Goal: Check status: Verify the current state of an ongoing process or item

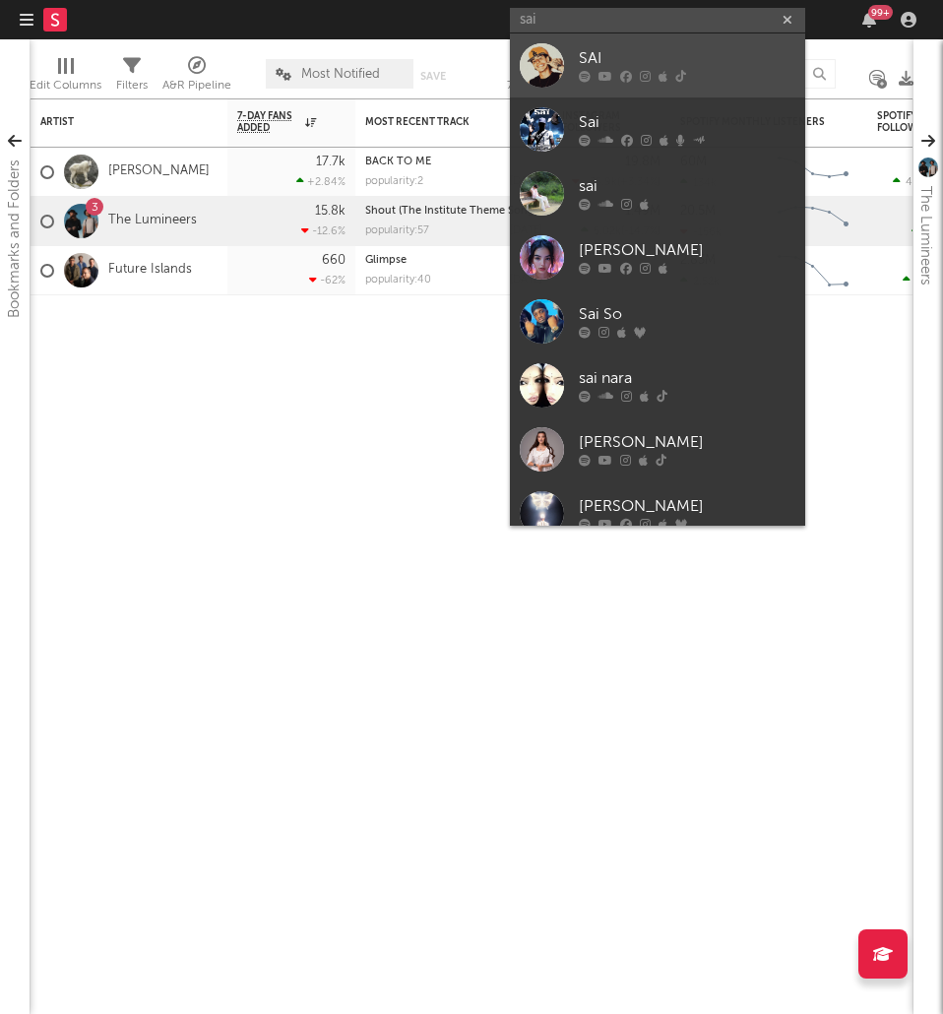
type input "sai"
click at [561, 60] on div at bounding box center [542, 65] width 44 height 44
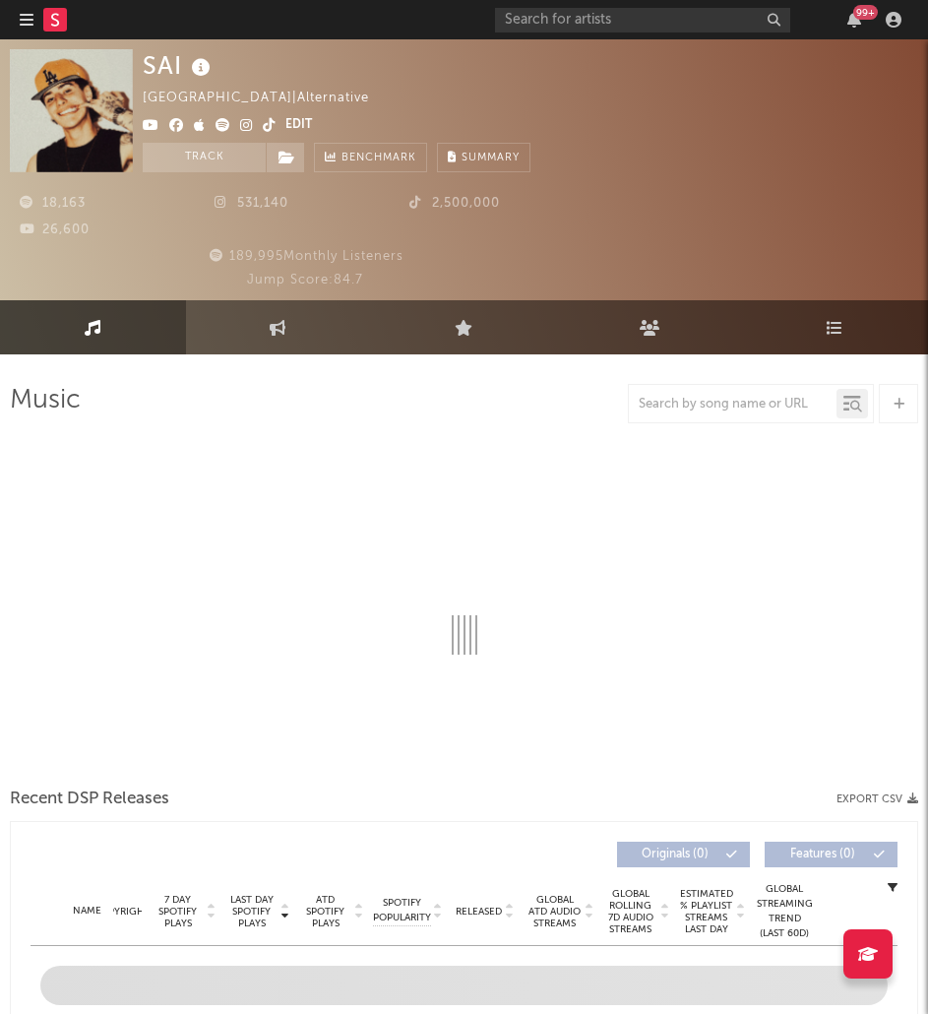
select select "6m"
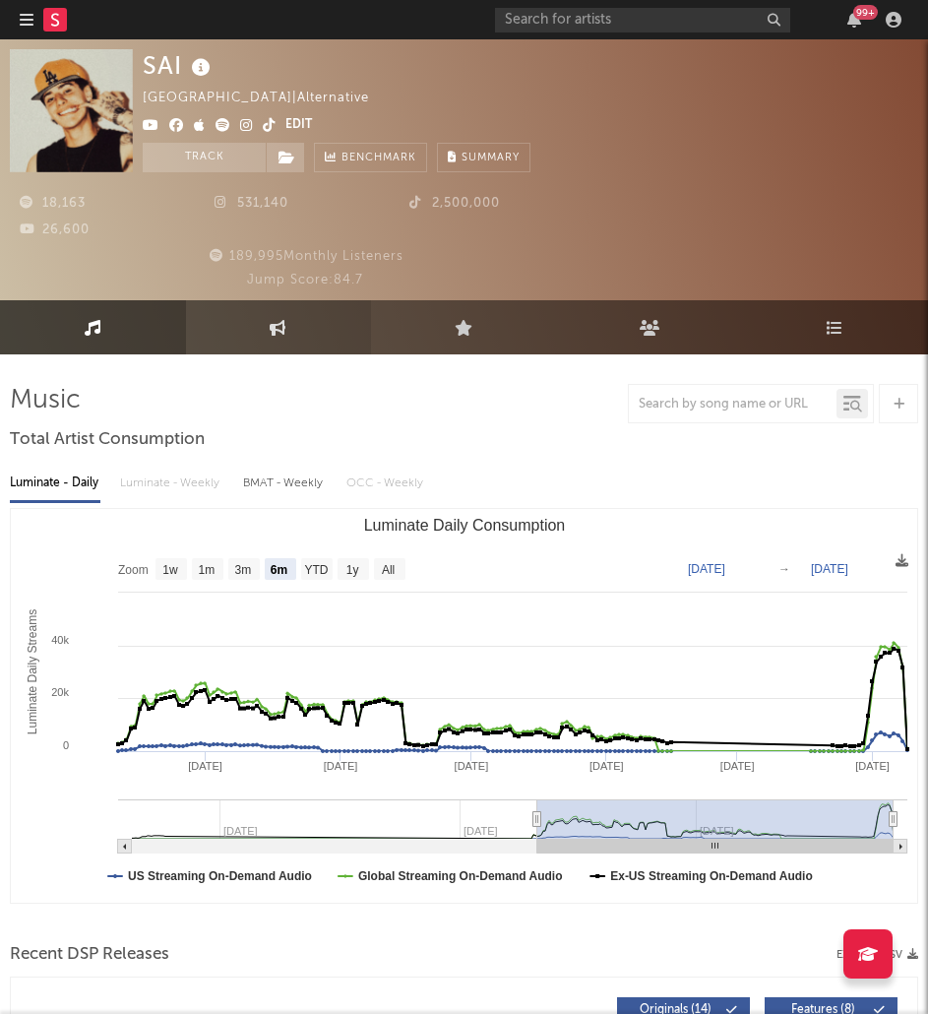
click at [288, 337] on link "Engagement" at bounding box center [279, 327] width 186 height 54
select select "1w"
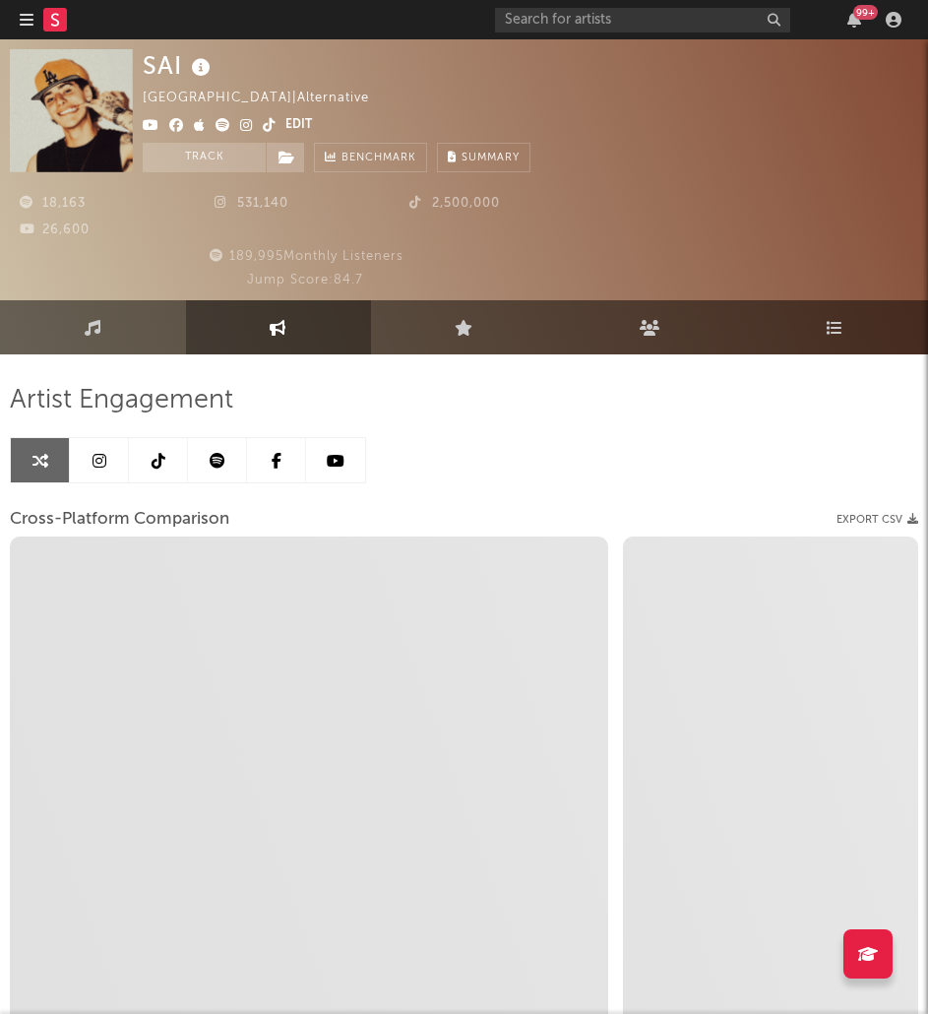
click at [99, 463] on icon at bounding box center [100, 461] width 14 height 16
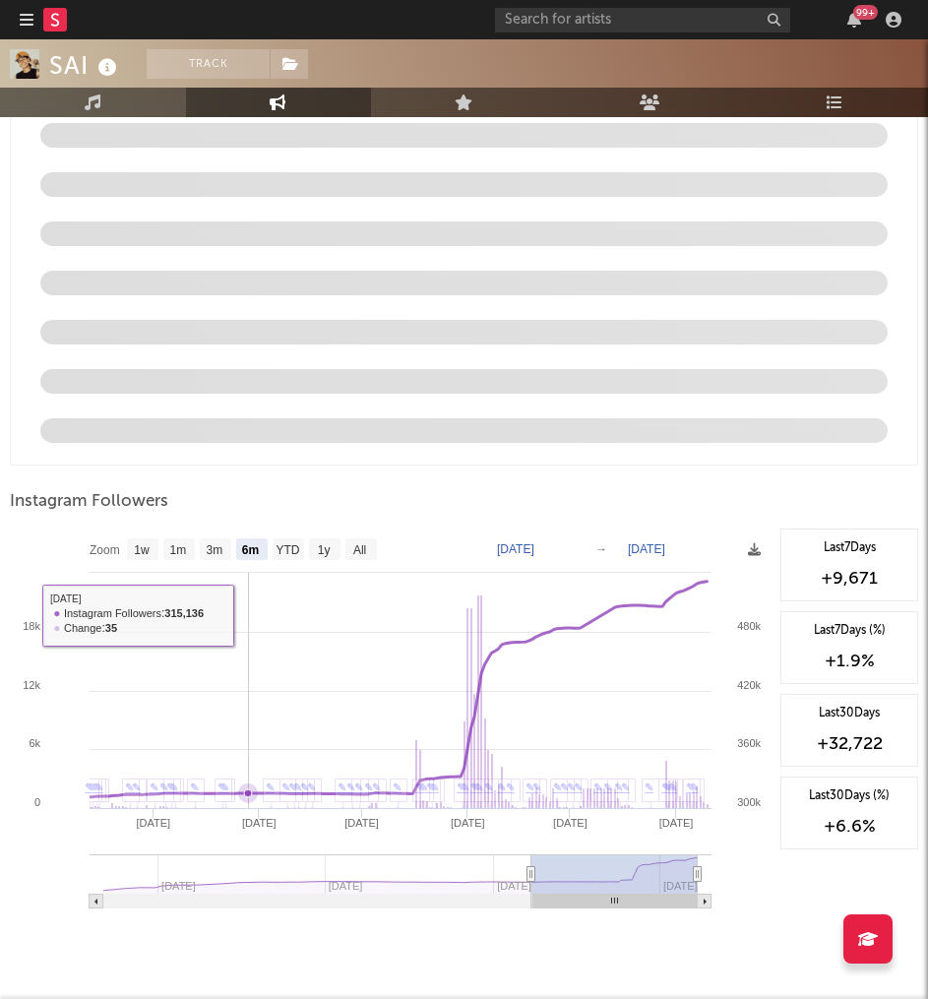
scroll to position [2390, 0]
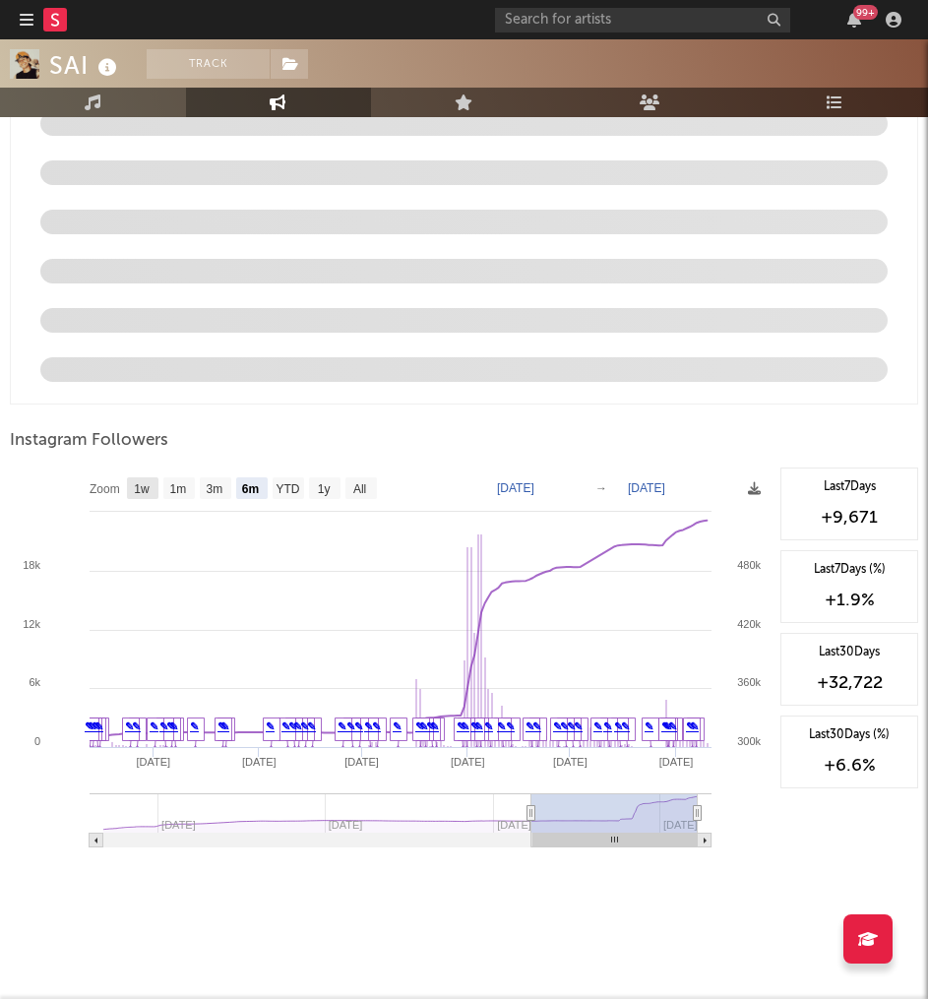
click at [150, 487] on text "1w" at bounding box center [142, 489] width 16 height 14
select select "1w"
type input "[DATE]"
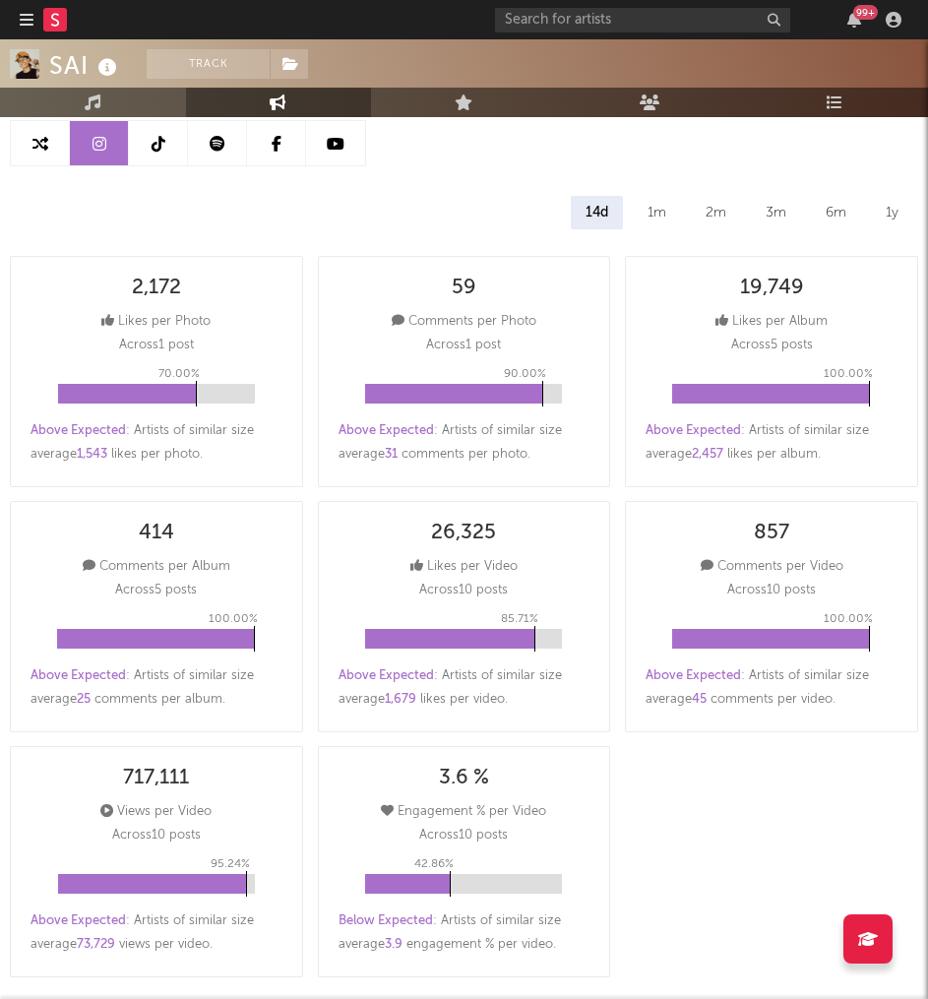
scroll to position [0, 0]
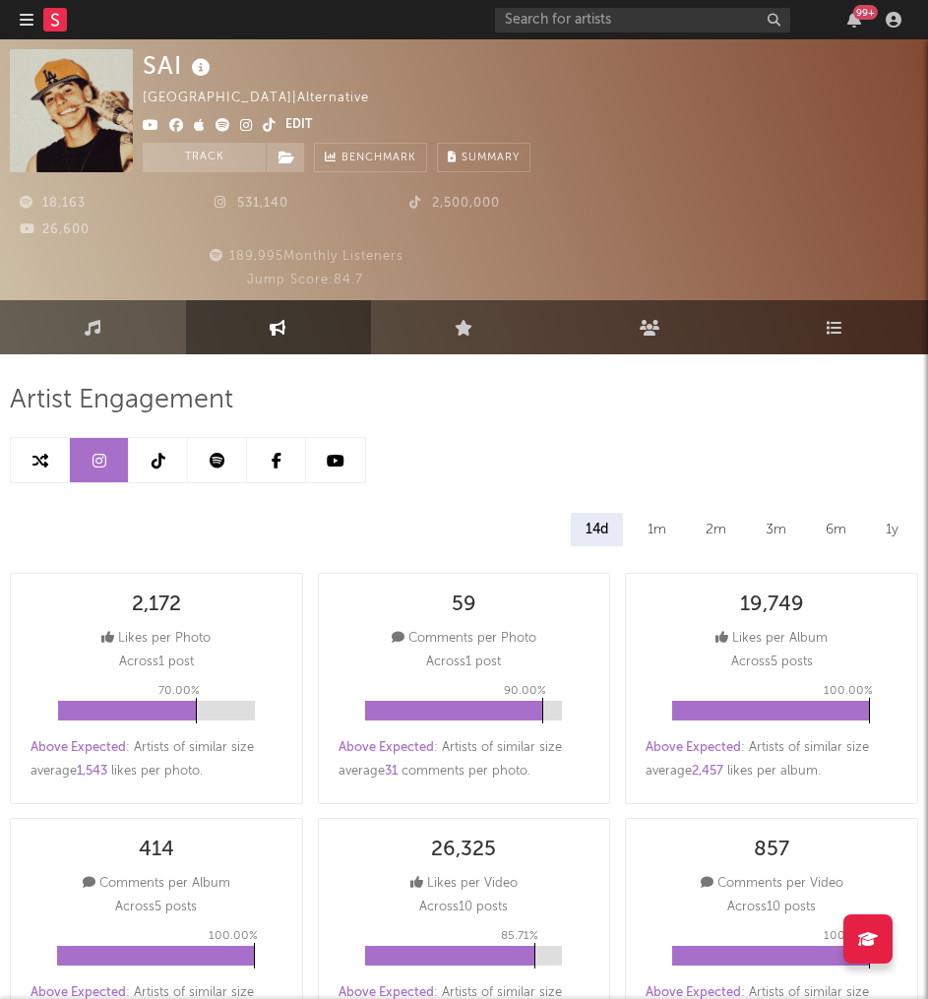
click at [166, 474] on link at bounding box center [158, 460] width 59 height 44
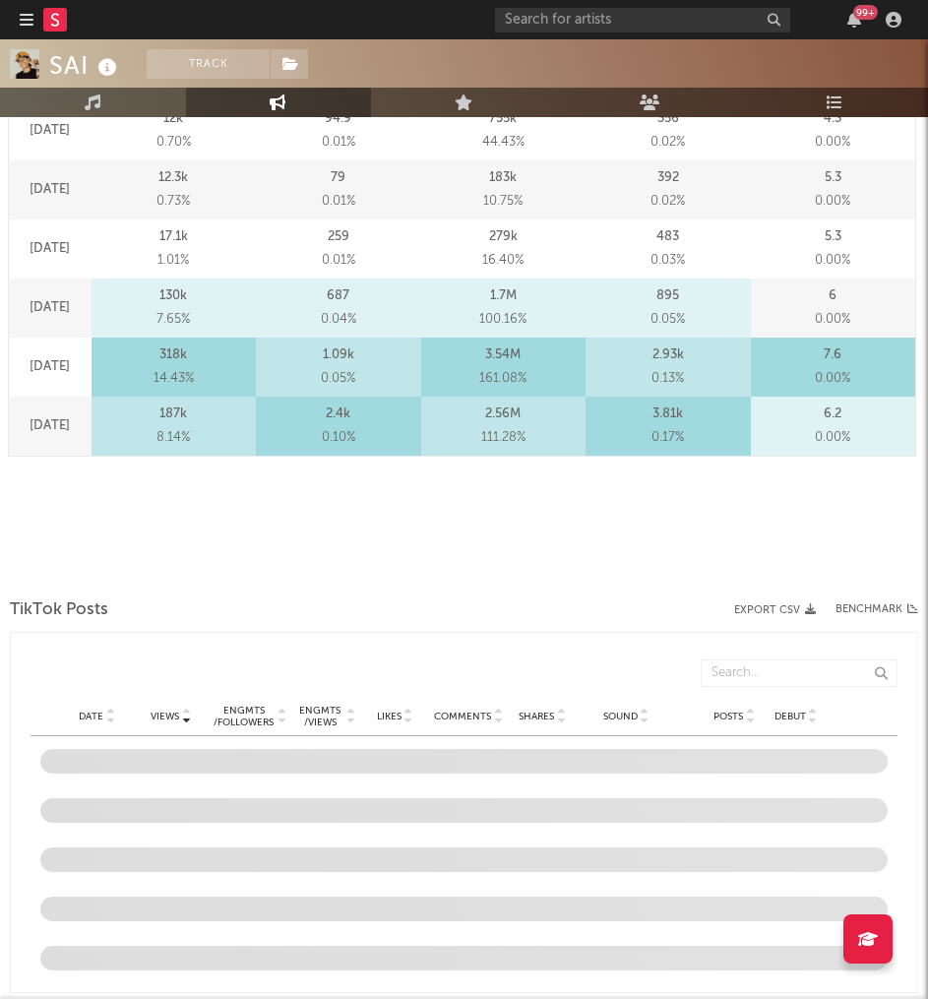
select select "6m"
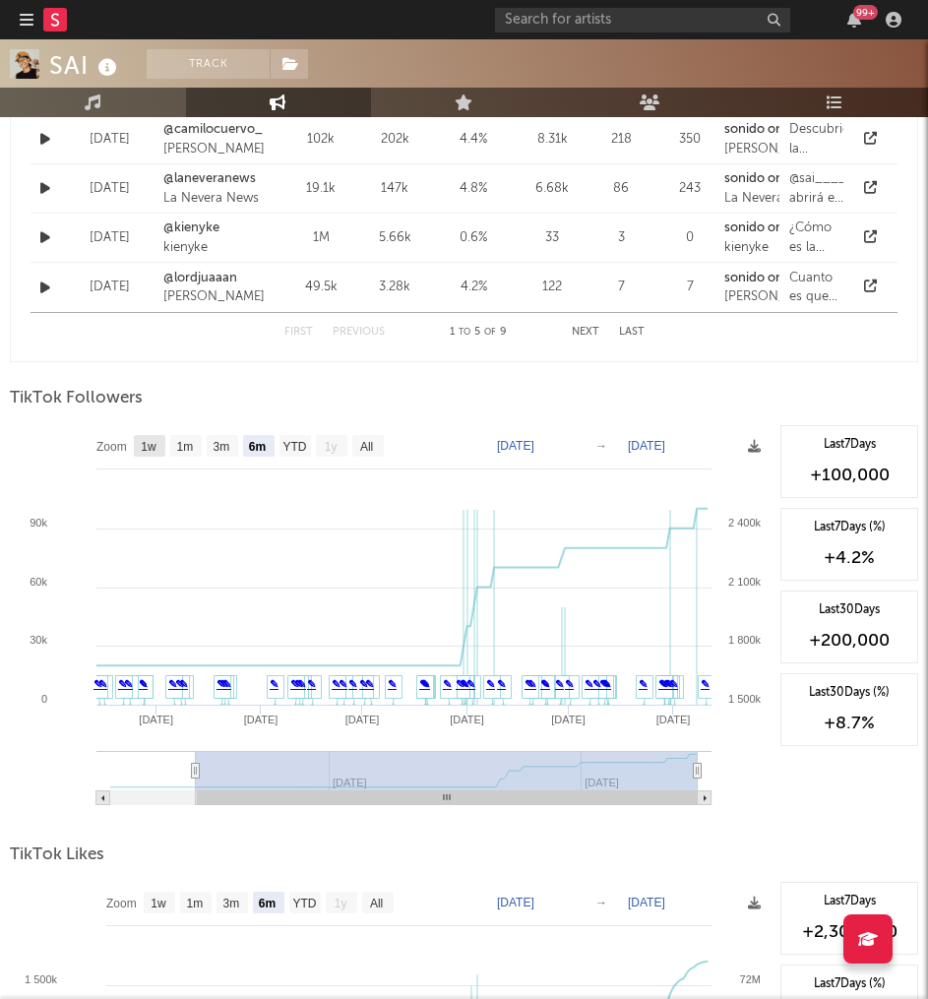
scroll to position [2008, 0]
click at [146, 456] on rect at bounding box center [150, 446] width 32 height 22
select select "1w"
type input "[DATE]"
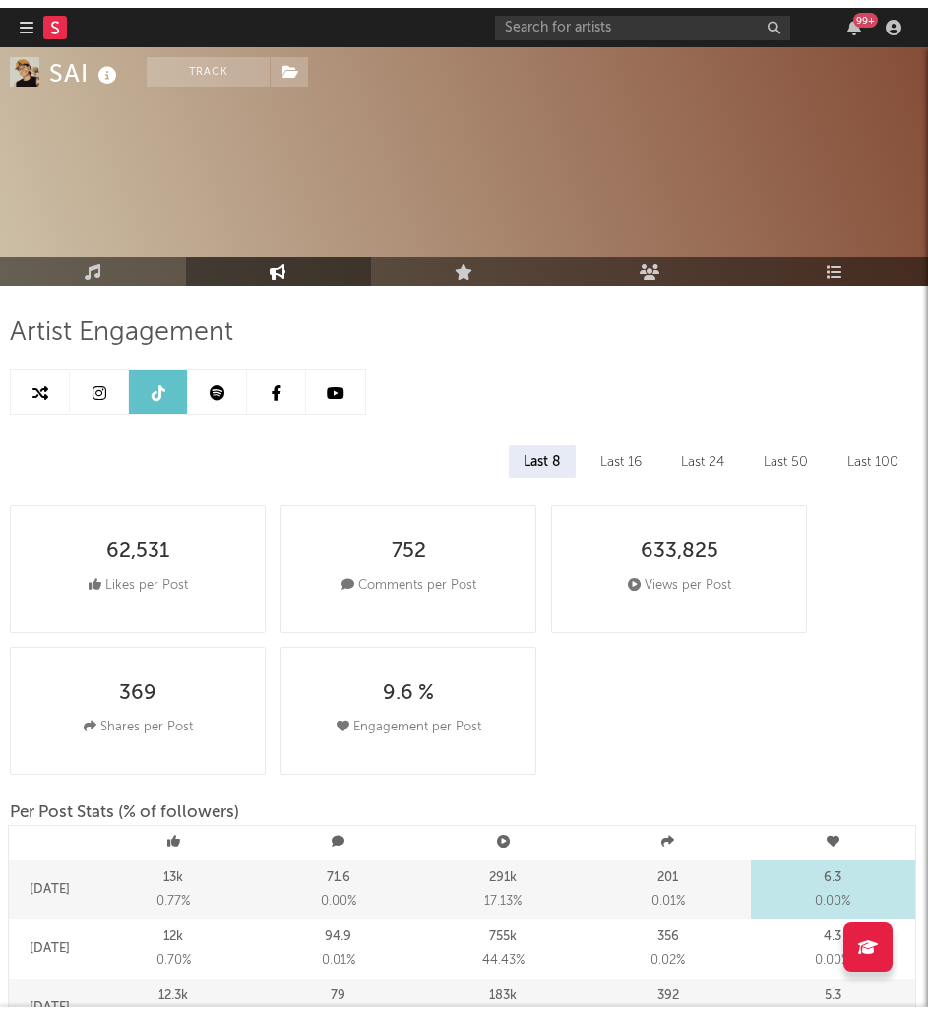
scroll to position [0, 0]
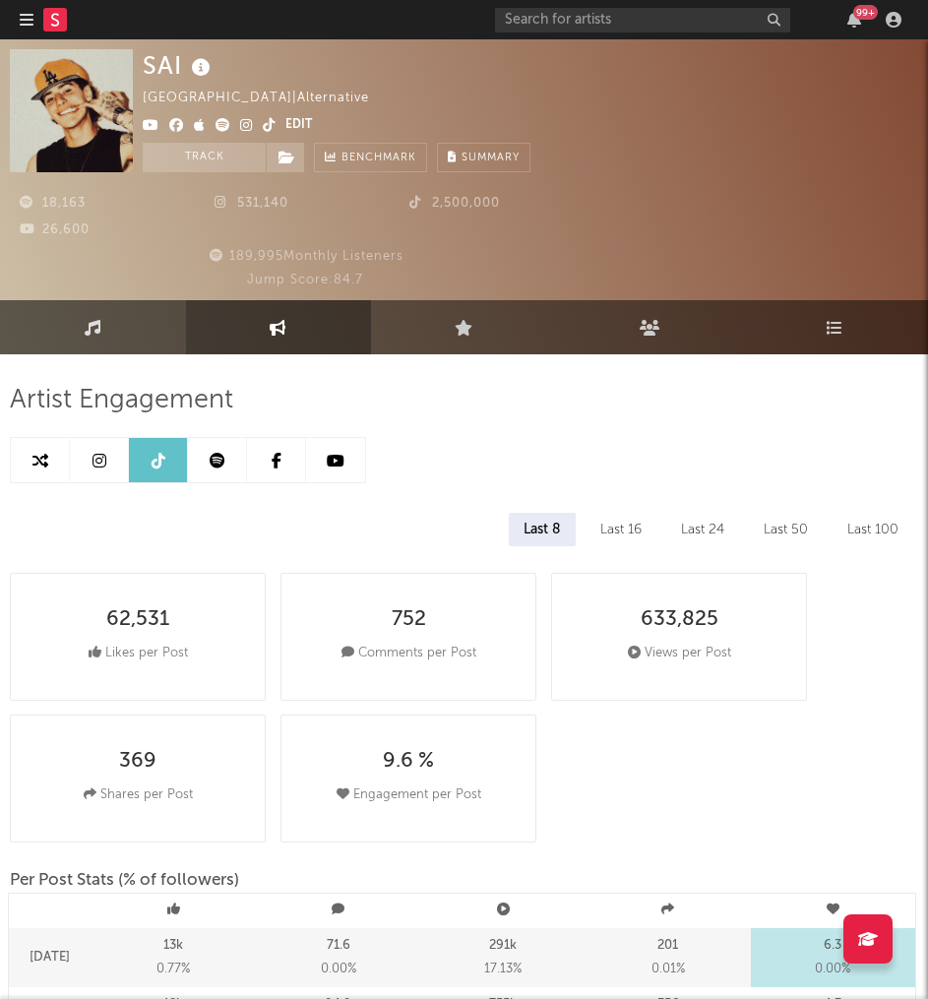
click at [79, 320] on link "Music" at bounding box center [93, 327] width 186 height 54
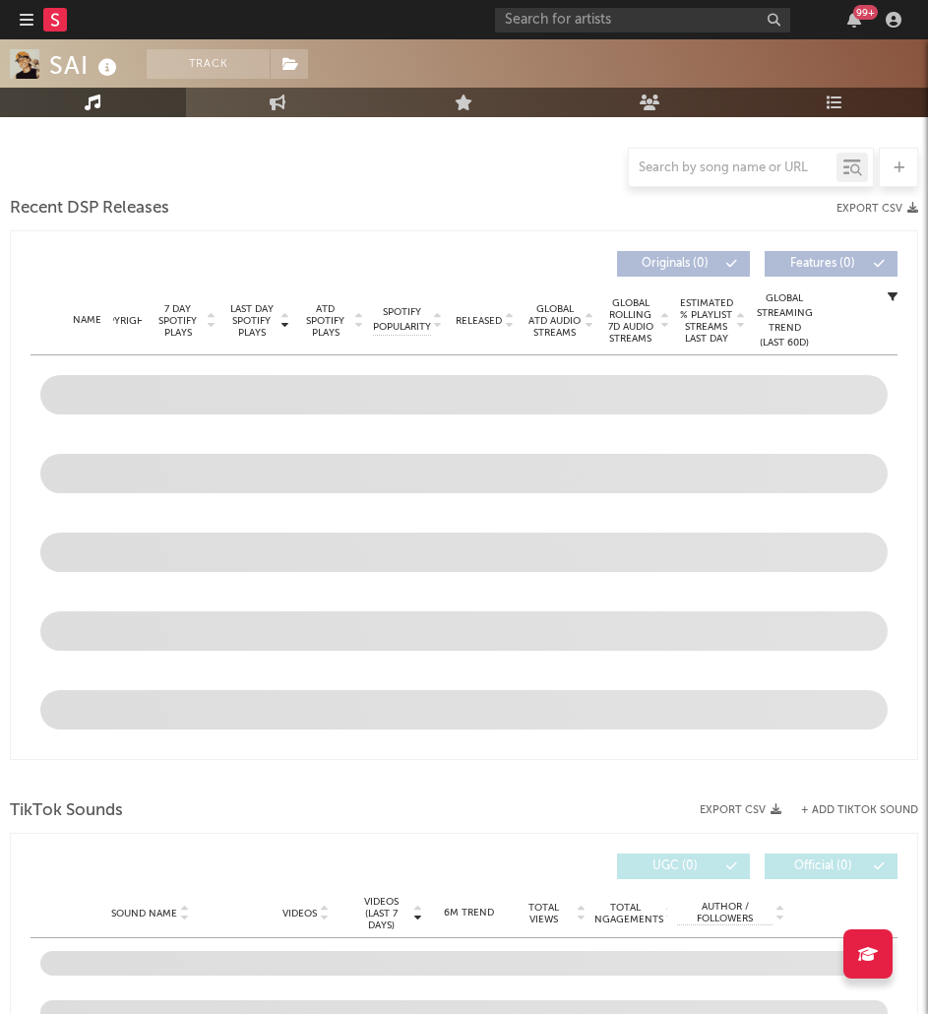
scroll to position [1168, 0]
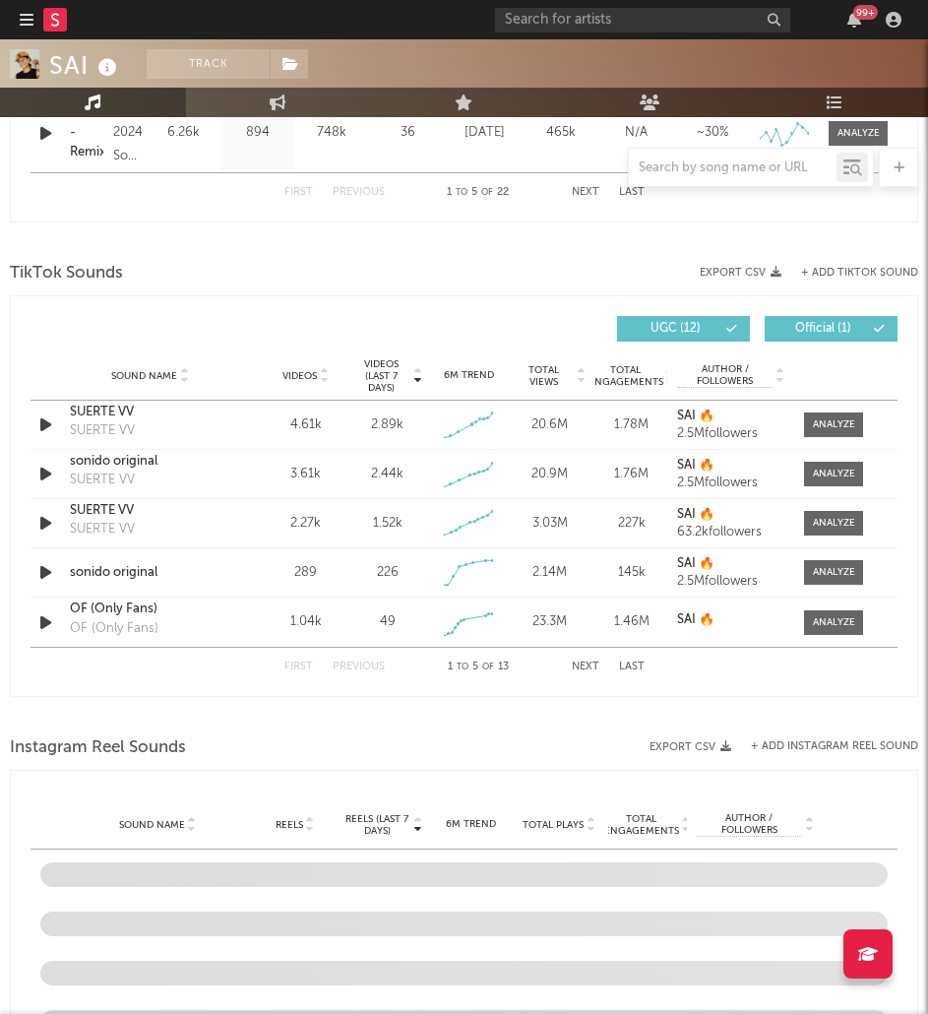
select select "6m"
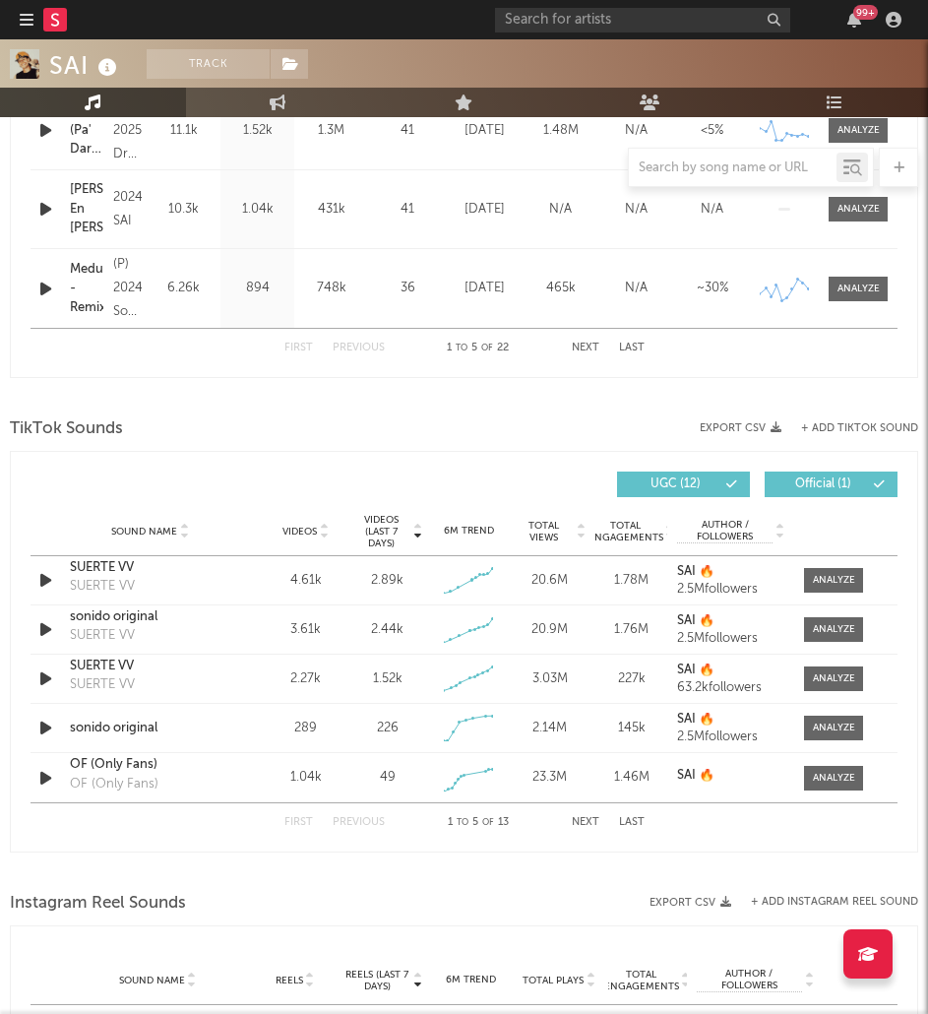
scroll to position [1238, 0]
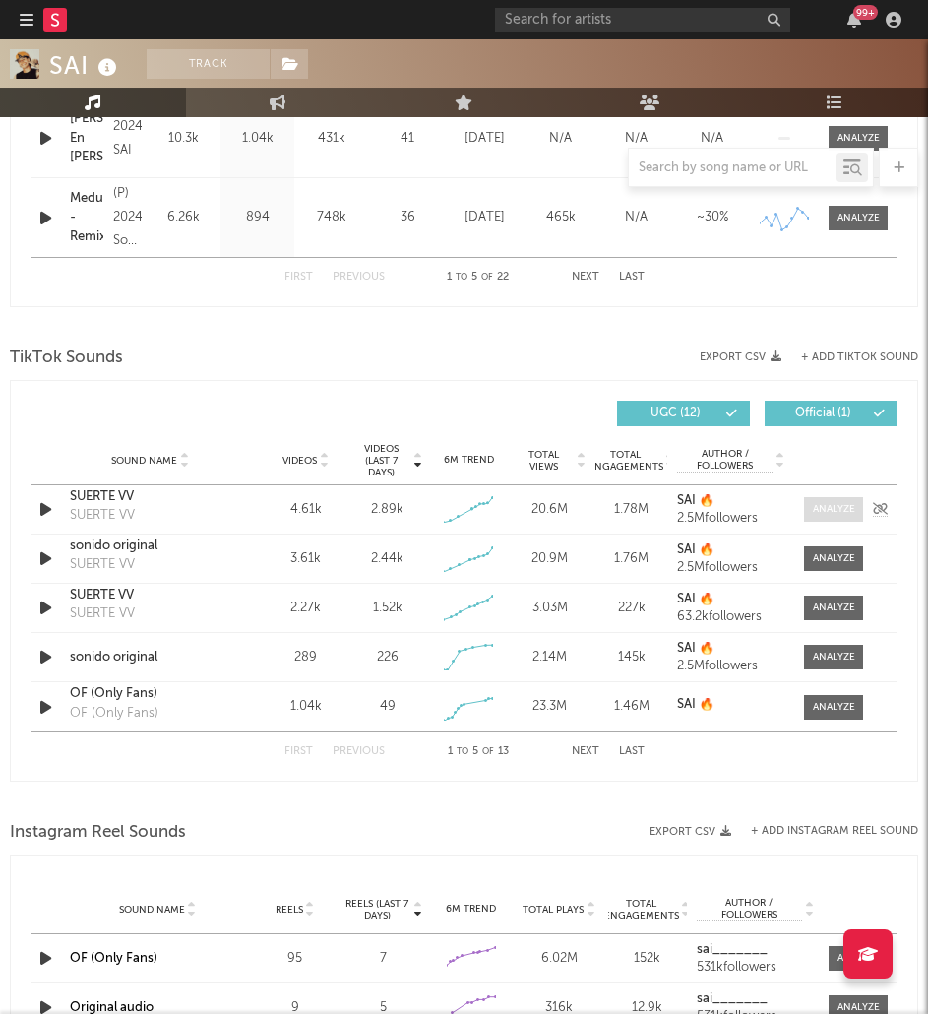
click at [818, 509] on div at bounding box center [834, 509] width 42 height 15
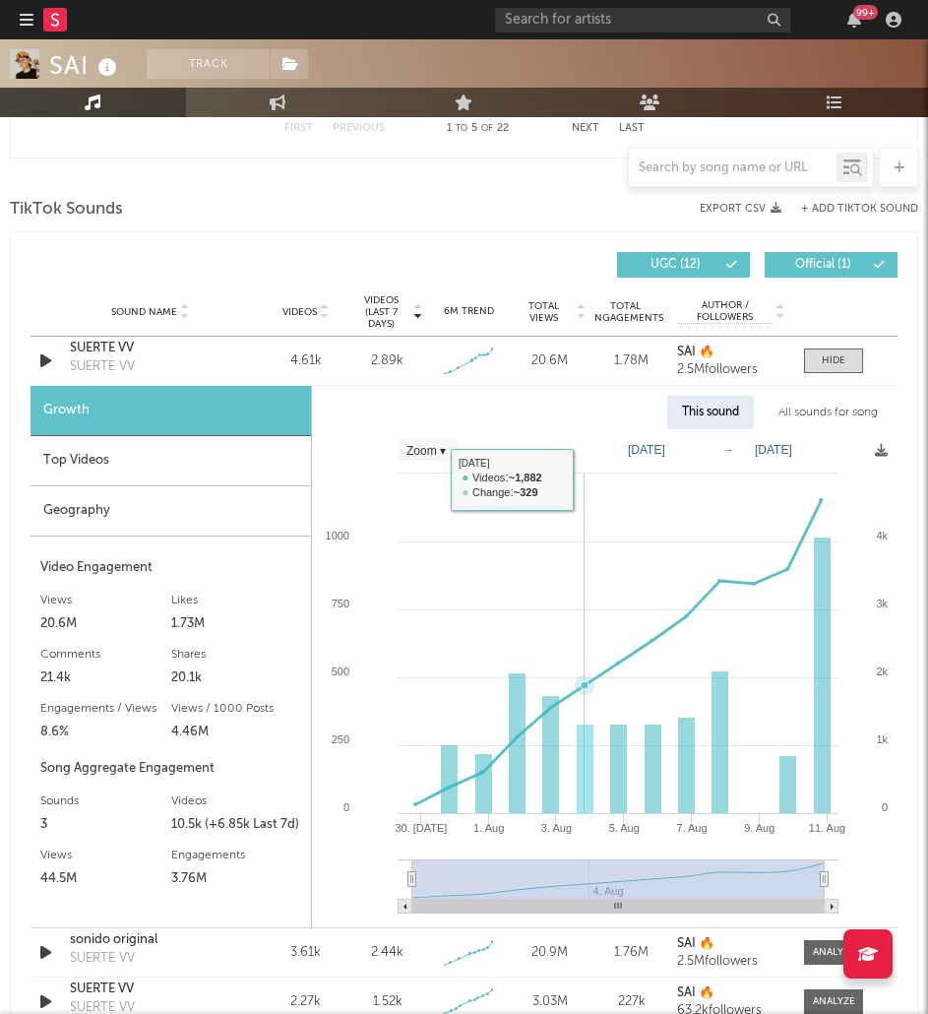
scroll to position [1435, 0]
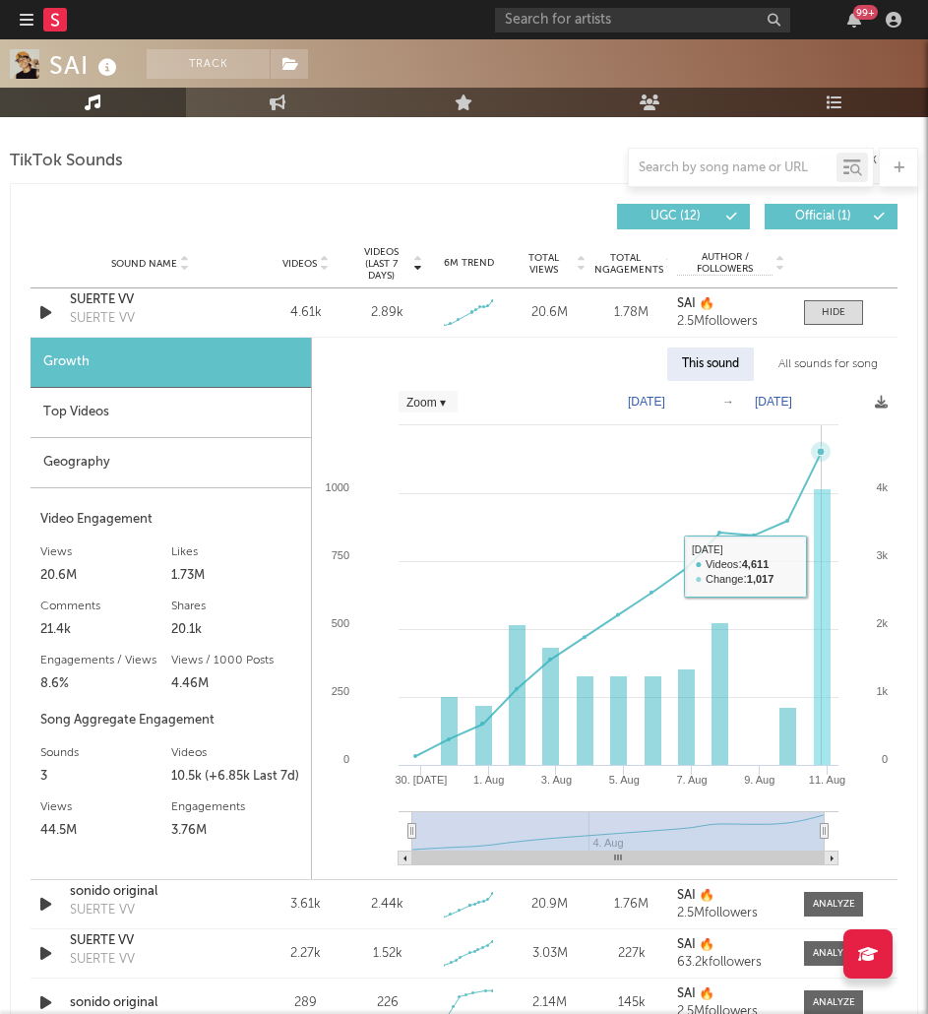
click at [818, 545] on rect at bounding box center [822, 627] width 17 height 277
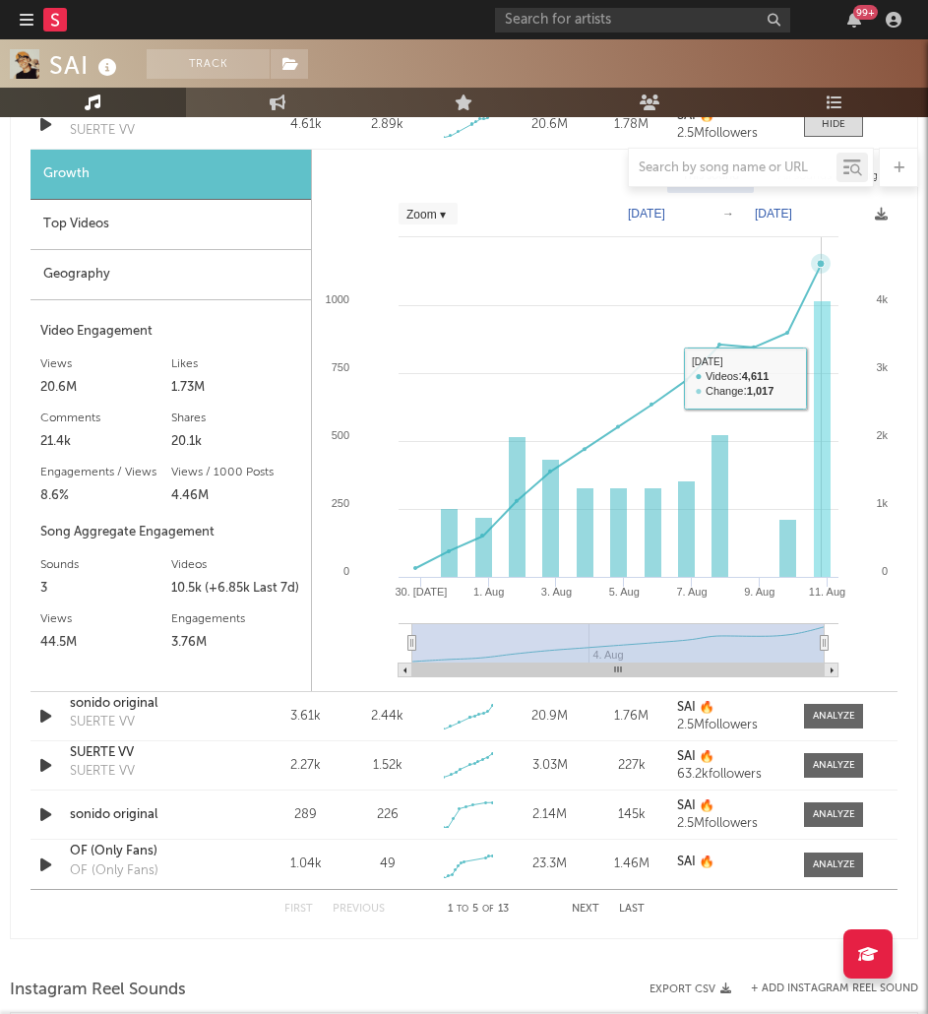
scroll to position [1632, 0]
